Goal: Find specific page/section

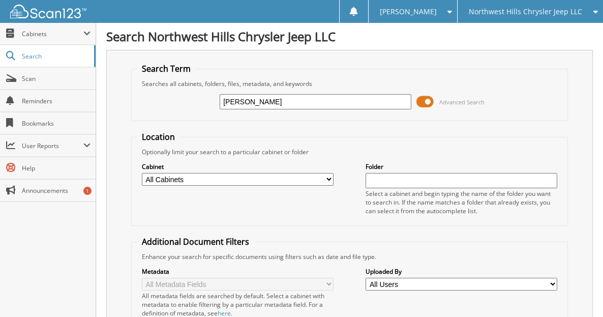
type input "[PERSON_NAME]"
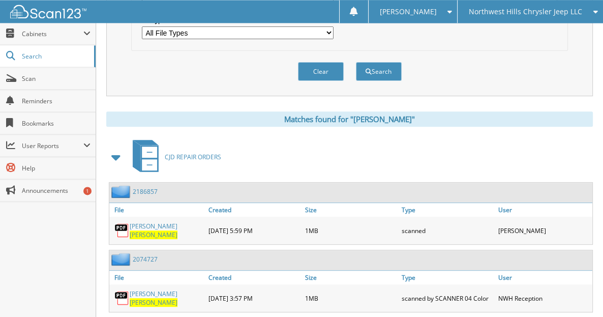
scroll to position [374, 0]
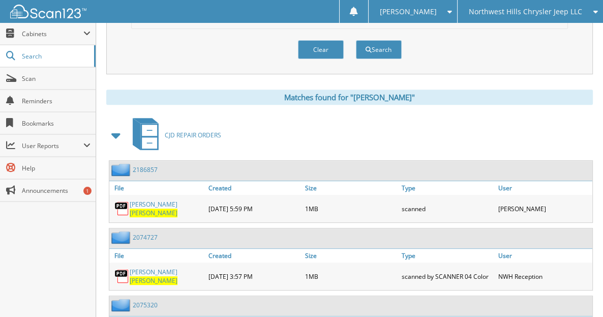
click at [113, 142] on span at bounding box center [116, 135] width 14 height 18
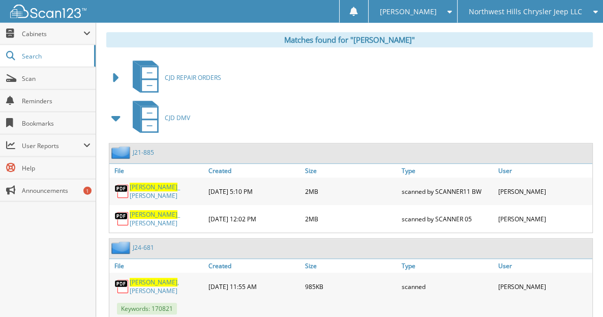
scroll to position [480, 0]
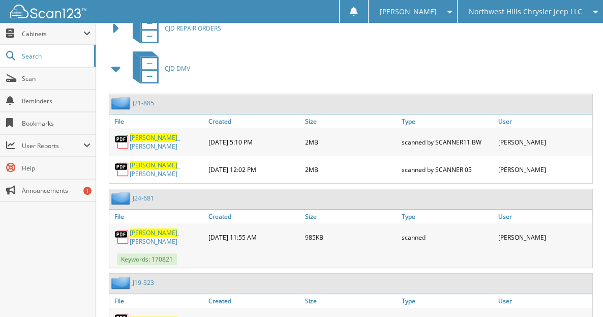
click at [116, 75] on span at bounding box center [116, 68] width 14 height 18
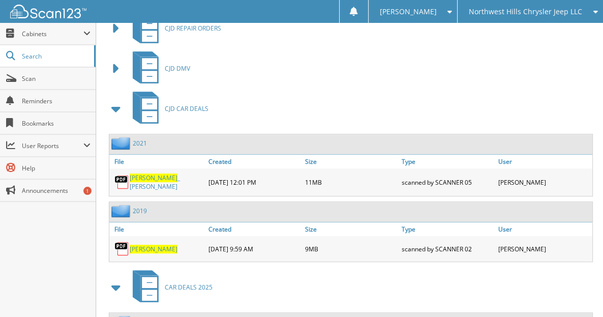
click at [121, 113] on span at bounding box center [116, 109] width 14 height 18
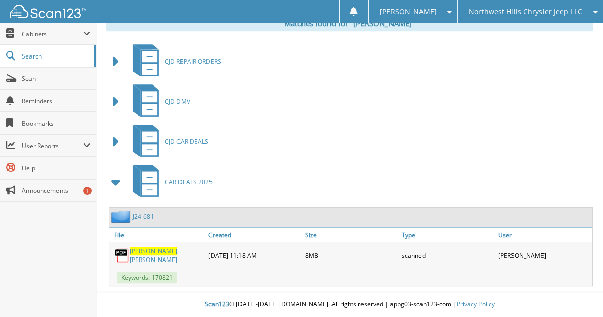
click at [149, 221] on link "J24-681" at bounding box center [143, 216] width 21 height 9
